Goal: Information Seeking & Learning: Learn about a topic

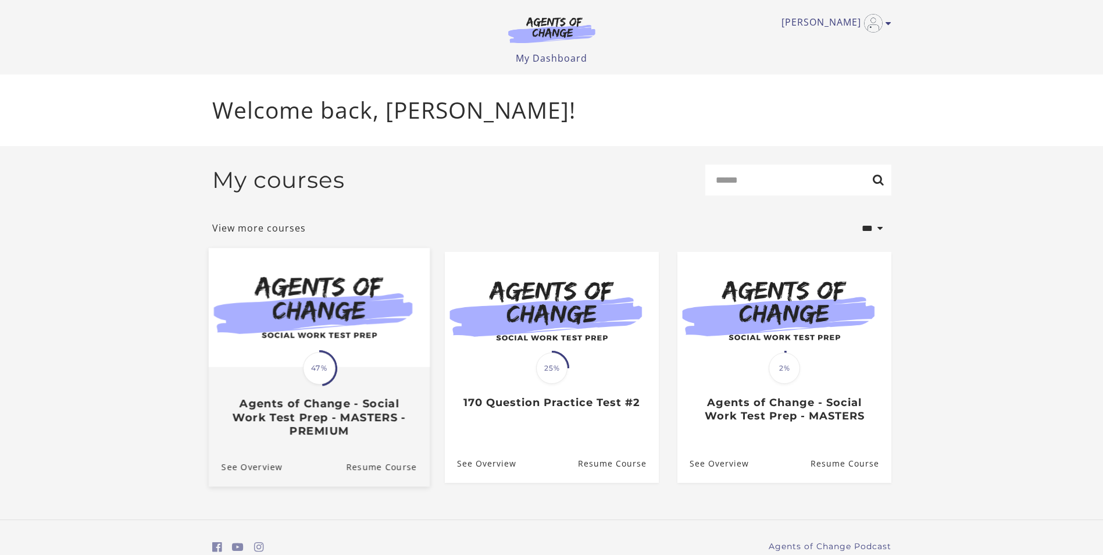
click at [307, 366] on span "47%" at bounding box center [319, 368] width 33 height 33
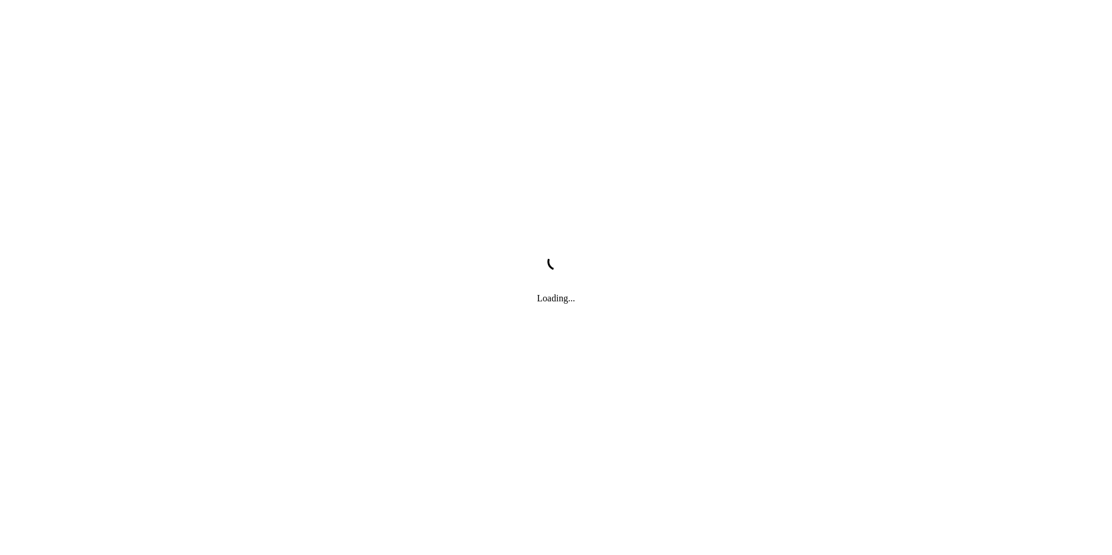
click at [320, 372] on div "Loading..." at bounding box center [556, 277] width 1112 height 555
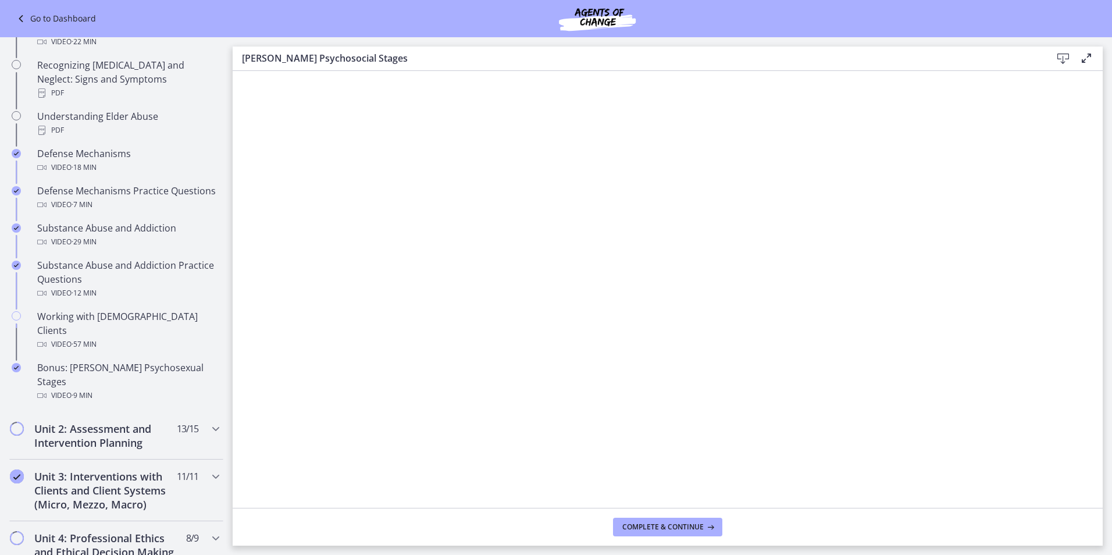
scroll to position [571, 0]
click at [209, 420] on icon "Chapters" at bounding box center [216, 427] width 14 height 14
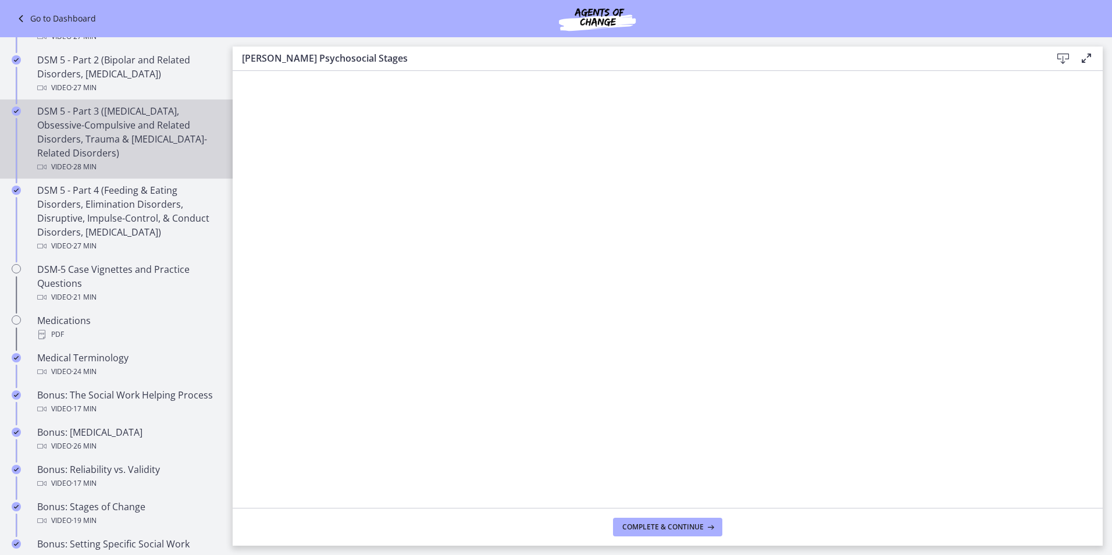
click at [108, 145] on div "DSM 5 - Part 3 ([MEDICAL_DATA], Obsessive-Compulsive and Related Disorders, Tra…" at bounding box center [127, 139] width 181 height 70
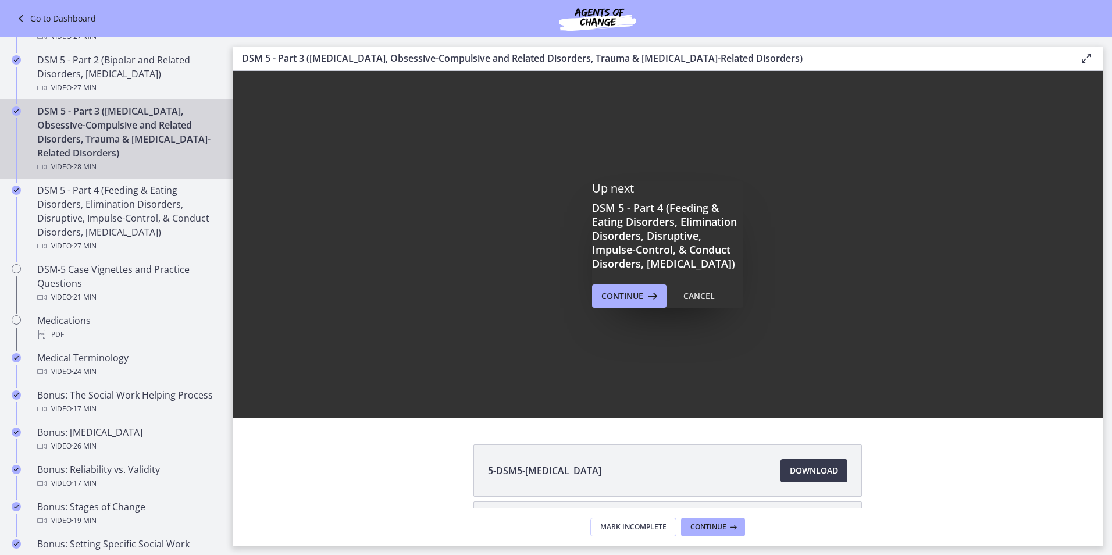
click at [374, 410] on div "Up next DSM 5 - Part 4 (Feeding & Eating Disorders, Elimination Disorders, Disr…" at bounding box center [668, 244] width 870 height 347
click at [375, 410] on div "Up next DSM 5 - Part 4 (Feeding & Eating Disorders, Elimination Disorders, Disr…" at bounding box center [668, 244] width 870 height 347
click at [636, 303] on span "Continue" at bounding box center [622, 296] width 42 height 14
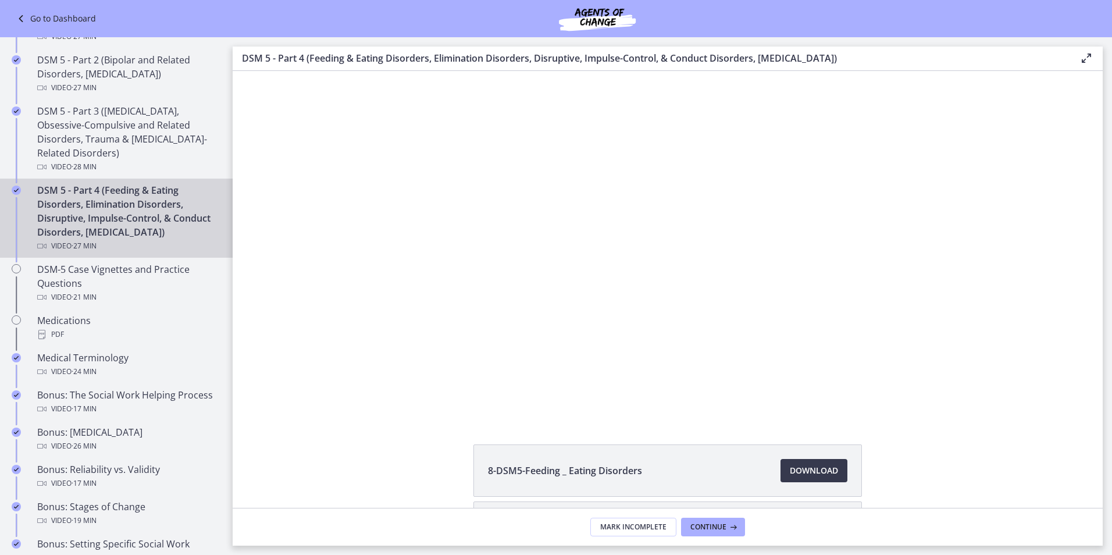
drag, startPoint x: 282, startPoint y: 496, endPoint x: 259, endPoint y: 524, distance: 36.3
click at [259, 524] on footer "Mark Incomplete Continue" at bounding box center [668, 527] width 870 height 38
click at [258, 523] on footer "Mark Incomplete Continue" at bounding box center [668, 527] width 870 height 38
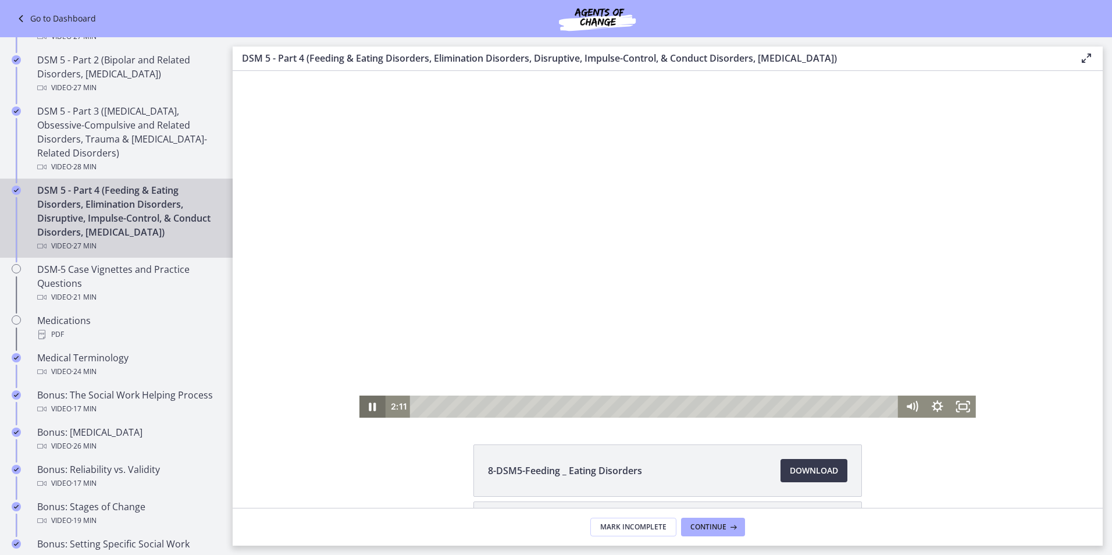
click at [368, 407] on icon "Pause" at bounding box center [372, 406] width 26 height 22
click at [370, 408] on icon "Play Video" at bounding box center [374, 406] width 8 height 11
